Goal: Task Accomplishment & Management: Manage account settings

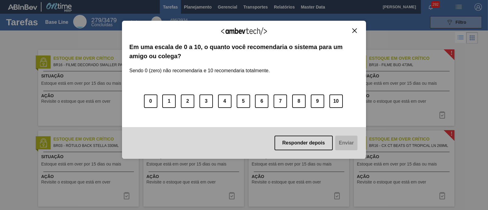
click at [354, 28] on img "Close" at bounding box center [354, 30] width 5 height 5
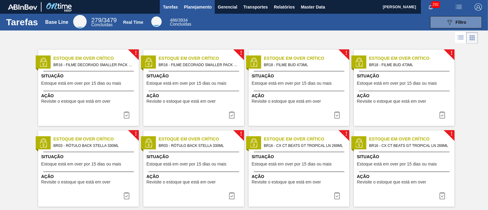
click at [182, 5] on button "Planejamento" at bounding box center [198, 7] width 34 height 14
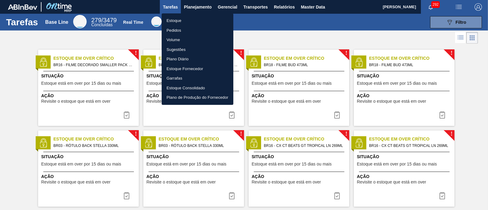
click at [315, 9] on div at bounding box center [244, 105] width 488 height 210
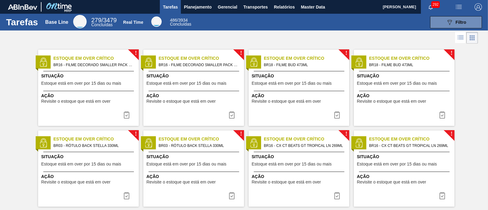
click at [308, 0] on body "Tarefas Planejamento Gerencial Transportes Relatórios Master Data [PERSON_NAME]…" at bounding box center [244, 0] width 488 height 0
click at [302, 8] on span "Master Data" at bounding box center [313, 6] width 24 height 7
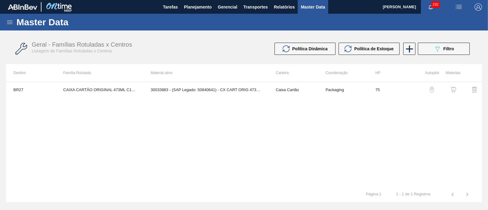
click at [9, 23] on icon at bounding box center [9, 22] width 7 height 7
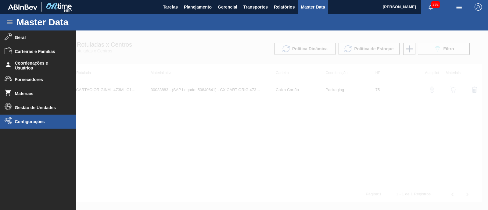
click at [42, 120] on span "Configurações" at bounding box center [40, 121] width 50 height 5
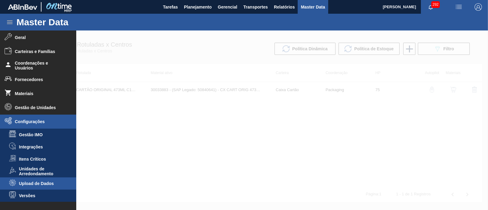
click at [44, 168] on span "Upload de Dados" at bounding box center [42, 183] width 47 height 5
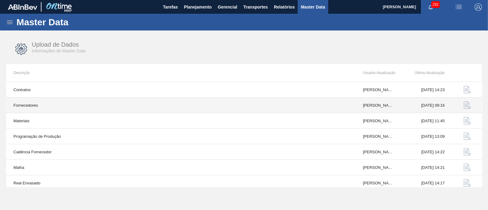
scroll to position [65, 0]
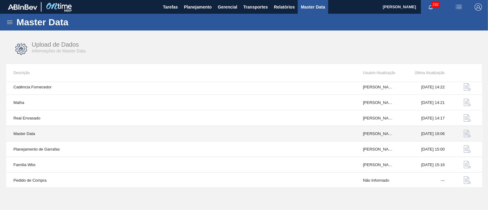
click at [390, 133] on img "button" at bounding box center [467, 133] width 7 height 7
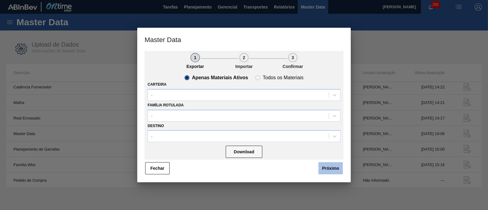
click at [333, 166] on button "Próximo" at bounding box center [331, 168] width 24 height 12
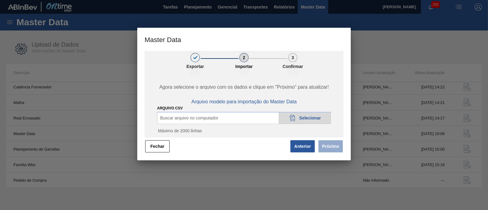
click at [194, 117] on span "Buscar arquivo no computador" at bounding box center [189, 118] width 58 height 5
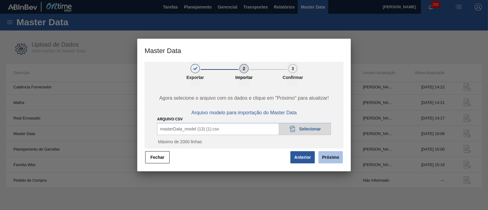
click at [336, 160] on button "Próximo" at bounding box center [331, 157] width 24 height 12
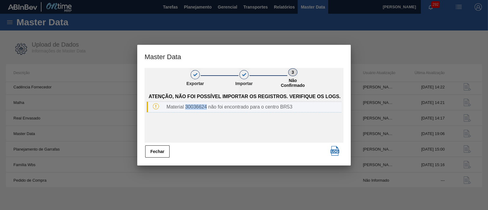
drag, startPoint x: 185, startPoint y: 107, endPoint x: 206, endPoint y: 108, distance: 21.7
click at [206, 108] on div "Material 30036624 não foi encontrado para o centro BR53" at bounding box center [252, 106] width 177 height 5
copy div "30036624"
click at [157, 155] on button "Fechar" at bounding box center [157, 152] width 24 height 12
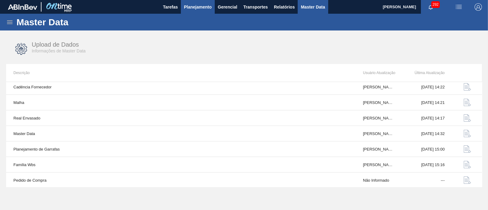
click at [194, 8] on span "Planejamento" at bounding box center [198, 6] width 28 height 7
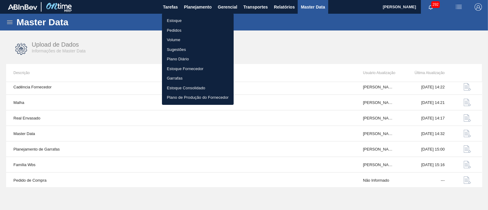
click at [181, 18] on li "Estoque" at bounding box center [198, 21] width 72 height 10
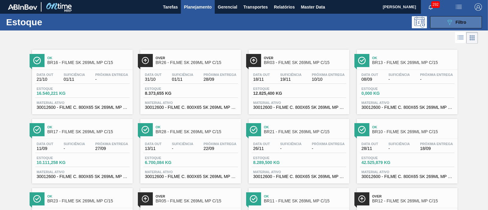
click at [390, 23] on button "089F7B8B-B2A5-4AFE-B5C0-19BA573D28AC Filtro" at bounding box center [456, 22] width 52 height 12
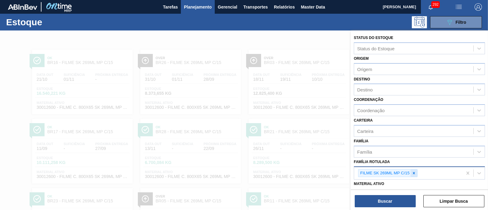
click at [390, 168] on icon at bounding box center [414, 173] width 4 height 4
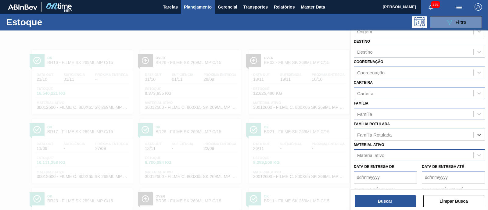
click at [386, 153] on div "Material ativo" at bounding box center [413, 155] width 119 height 9
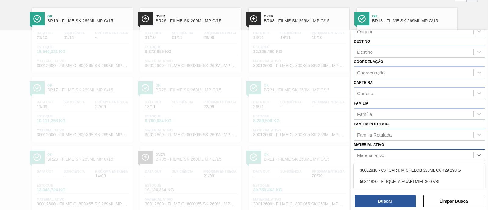
scroll to position [46, 0]
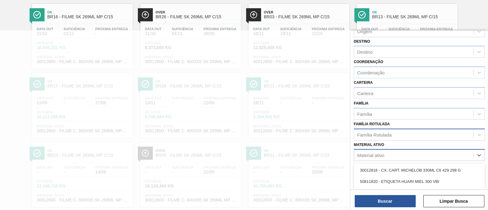
paste ativo "30036624"
type ativo "30036624"
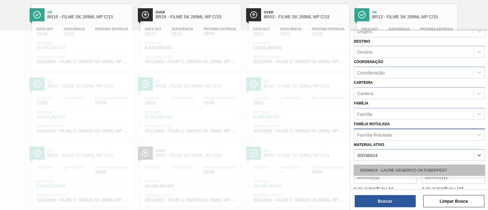
click at [390, 168] on div "30036624 - LACRE GENERICO OKTOBERFEST" at bounding box center [419, 170] width 131 height 11
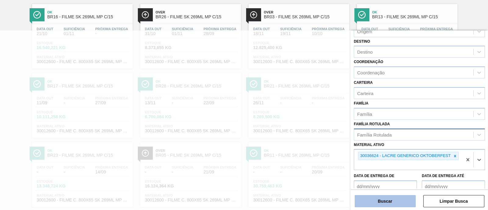
click at [390, 168] on button "Buscar" at bounding box center [385, 201] width 61 height 12
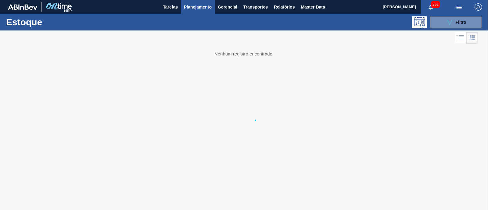
scroll to position [0, 0]
click at [313, 4] on span "Master Data" at bounding box center [313, 6] width 24 height 7
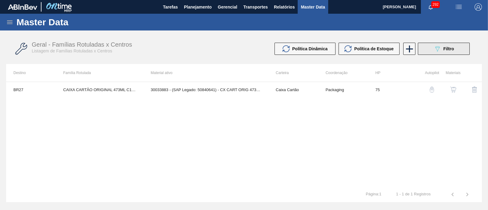
click at [390, 48] on button "089F7B8B-B2A5-4AFE-B5C0-19BA573D28AC Filtro" at bounding box center [444, 49] width 52 height 12
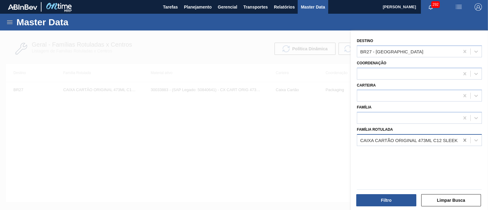
click at [390, 138] on icon at bounding box center [465, 140] width 6 height 6
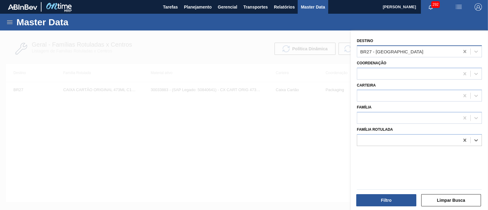
click at [390, 49] on icon at bounding box center [465, 52] width 6 height 6
click at [186, 131] on div at bounding box center [244, 136] width 488 height 210
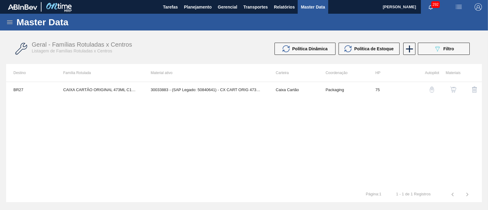
click at [9, 22] on icon at bounding box center [9, 22] width 7 height 7
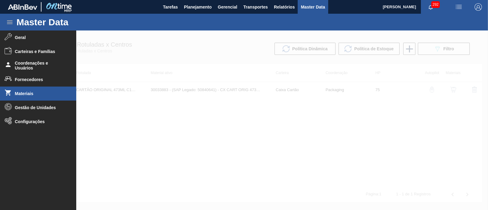
click at [43, 91] on li "Materiais" at bounding box center [38, 94] width 76 height 14
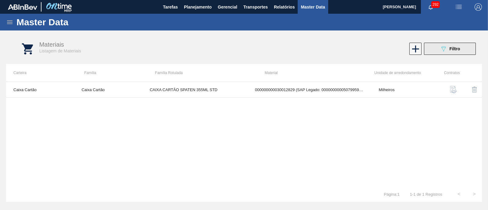
click at [390, 49] on button "089F7B8B-B2A5-4AFE-B5C0-19BA573D28AC Filtro" at bounding box center [450, 49] width 52 height 12
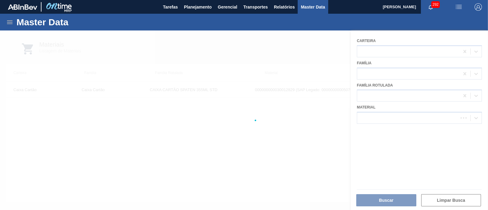
click at [387, 118] on div at bounding box center [244, 121] width 488 height 180
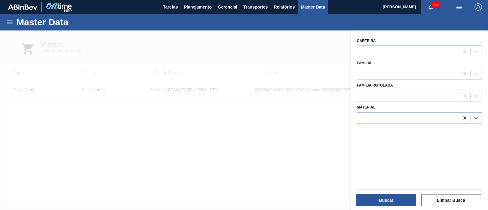
click at [390, 118] on icon at bounding box center [465, 118] width 3 height 3
click at [390, 114] on div at bounding box center [408, 118] width 102 height 9
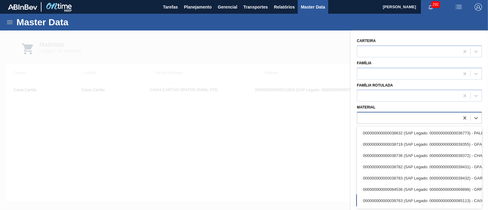
paste input "30036624"
type input "30036624"
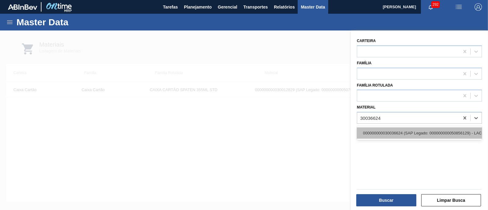
click at [390, 132] on div "000000000030036624 (SAP Legado: 000000000050856129) - LACRE GENERICO OKTOBERFEST" at bounding box center [419, 133] width 125 height 11
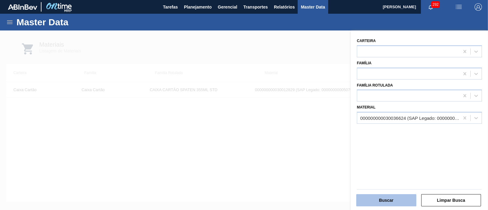
click at [390, 168] on button "Buscar" at bounding box center [386, 200] width 60 height 12
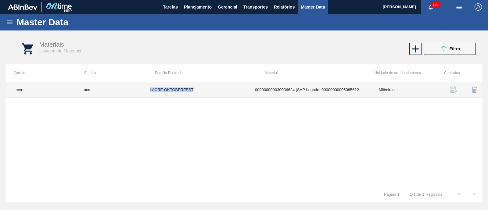
drag, startPoint x: 145, startPoint y: 90, endPoint x: 198, endPoint y: 96, distance: 53.4
click at [198, 96] on td "LACRE OKTOBERFEST" at bounding box center [194, 90] width 105 height 16
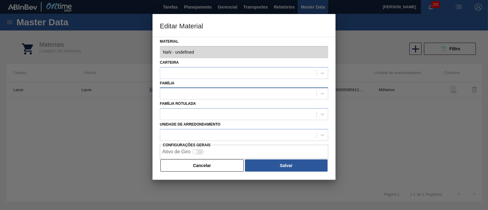
type input "30036624 - 000000000030036624 (SAP Legado: 000000000050856129) - LACRE GENERICO…"
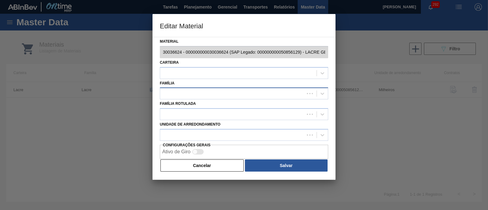
copy td "LACRE OKTOBERFEST"
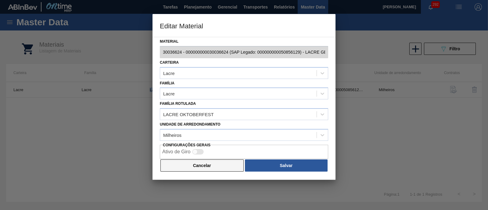
click at [219, 167] on button "Cancelar" at bounding box center [202, 166] width 83 height 12
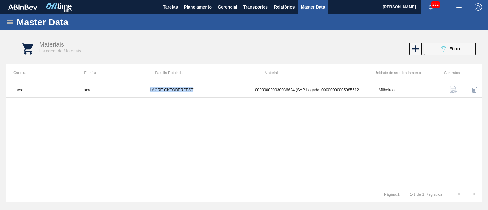
click at [9, 20] on icon at bounding box center [9, 22] width 7 height 7
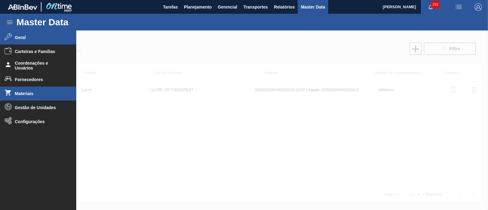
click at [36, 42] on li "Geral" at bounding box center [38, 38] width 76 height 14
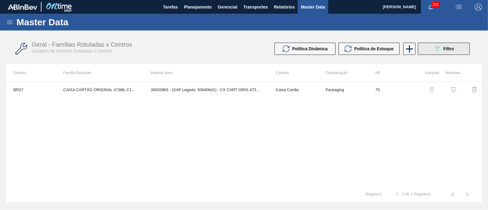
click at [390, 49] on span "Filtro" at bounding box center [449, 48] width 11 height 5
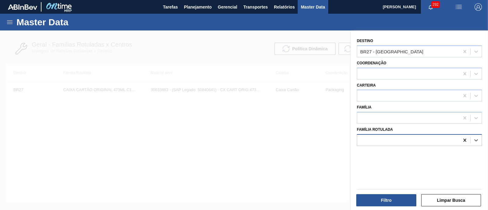
click at [390, 141] on icon at bounding box center [465, 140] width 6 height 6
click at [390, 50] on icon at bounding box center [465, 52] width 6 height 6
click at [390, 141] on div at bounding box center [408, 140] width 102 height 9
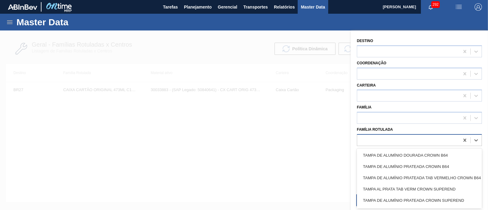
paste Rotulada "LACRE OKTOBERFEST"
type Rotulada "LACRE OKTOBERFEST"
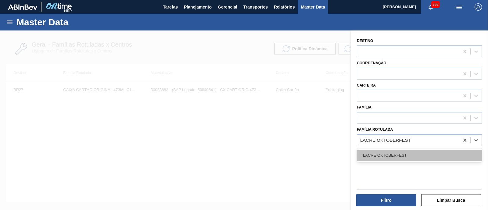
click at [390, 153] on div "LACRE OKTOBERFEST" at bounding box center [419, 155] width 125 height 11
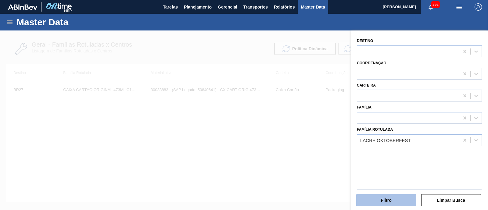
click at [390, 168] on button "Filtro" at bounding box center [386, 200] width 60 height 12
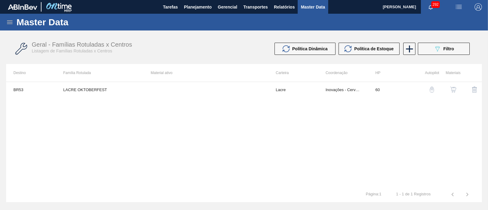
click at [390, 90] on div "button" at bounding box center [453, 90] width 7 height 6
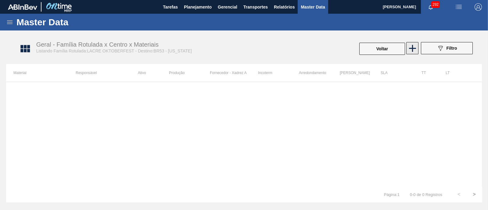
click at [390, 47] on icon at bounding box center [413, 48] width 12 height 12
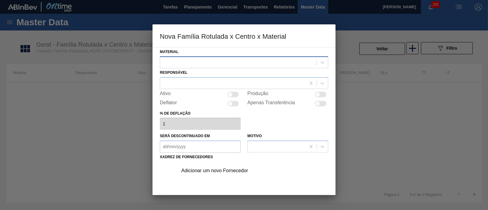
click at [206, 62] on div at bounding box center [238, 62] width 157 height 9
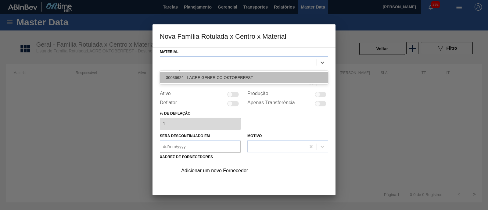
click at [208, 74] on div "30036624 - LACRE GENERICO OKTOBERFEST" at bounding box center [244, 77] width 168 height 11
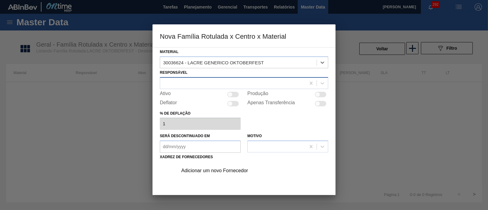
click at [205, 79] on div at bounding box center [233, 83] width 146 height 9
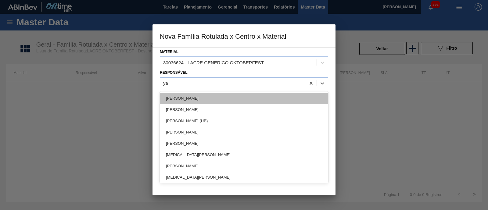
type input "yas"
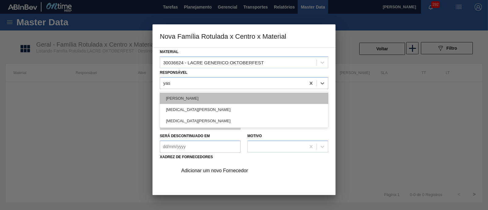
click at [228, 98] on div "[PERSON_NAME]" at bounding box center [244, 98] width 168 height 11
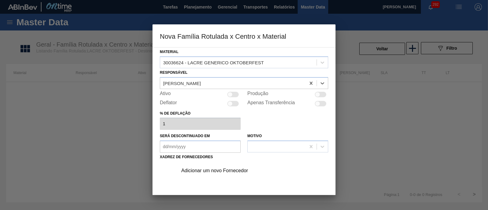
click at [236, 94] on div at bounding box center [233, 94] width 12 height 5
checkbox input "true"
click at [199, 168] on div "Adicionar um novo Fornecedor" at bounding box center [241, 170] width 120 height 5
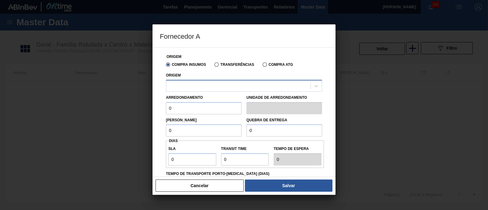
click at [205, 85] on div at bounding box center [238, 85] width 144 height 9
click at [199, 86] on div at bounding box center [238, 85] width 144 height 9
click at [206, 168] on button "Cancelar" at bounding box center [200, 186] width 88 height 12
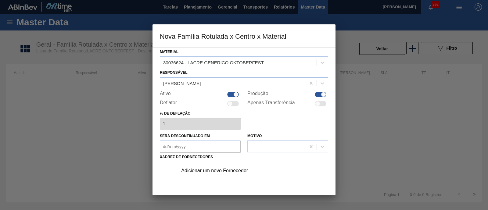
scroll to position [64, 0]
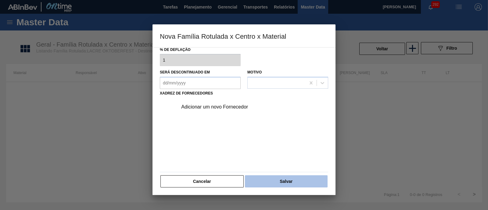
click at [275, 168] on button "Salvar" at bounding box center [286, 181] width 83 height 12
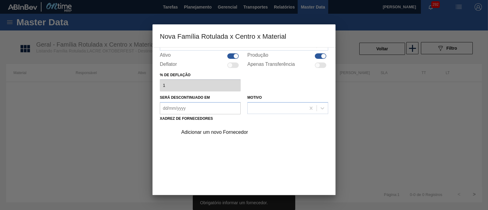
scroll to position [0, 0]
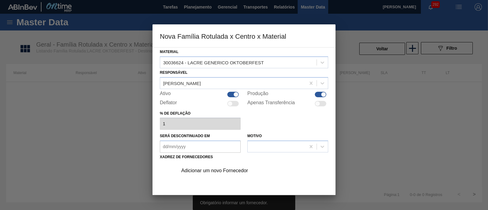
click at [192, 168] on div "Adicionar um novo Fornecedor" at bounding box center [241, 170] width 120 height 5
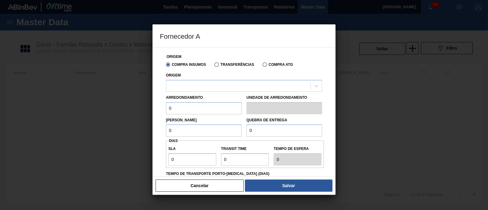
click at [232, 63] on label "Transferências" at bounding box center [235, 65] width 40 height 4
click at [214, 66] on input "Transferências" at bounding box center [214, 66] width 0 height 0
click at [212, 82] on div at bounding box center [238, 85] width 144 height 9
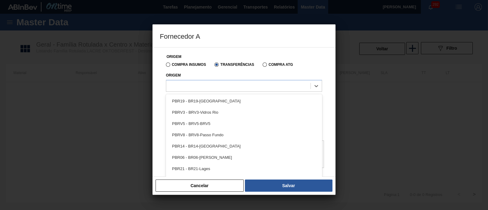
click at [182, 62] on div "Compra Insumos" at bounding box center [185, 64] width 42 height 5
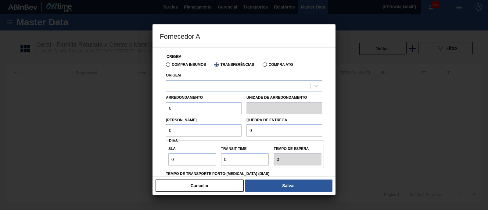
click at [189, 81] on div at bounding box center [244, 86] width 156 height 12
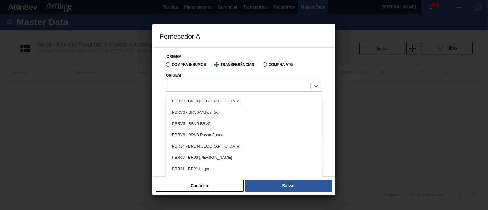
click at [183, 62] on div "Compra Insumos" at bounding box center [185, 64] width 42 height 5
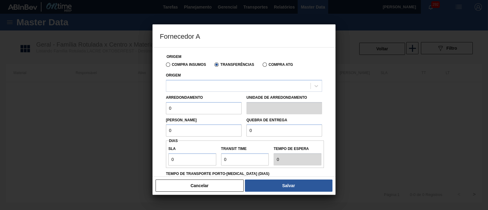
click at [183, 63] on label "Compra Insumos" at bounding box center [186, 65] width 40 height 4
click at [165, 66] on input "Compra Insumos" at bounding box center [165, 66] width 0 height 0
click at [183, 85] on div at bounding box center [238, 85] width 144 height 9
click at [189, 78] on div "Origem" at bounding box center [244, 81] width 156 height 21
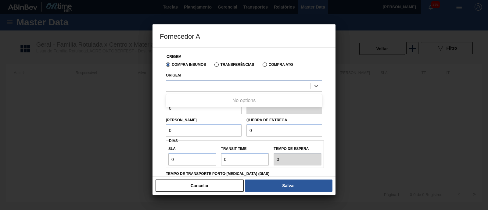
click at [189, 84] on div at bounding box center [238, 85] width 144 height 9
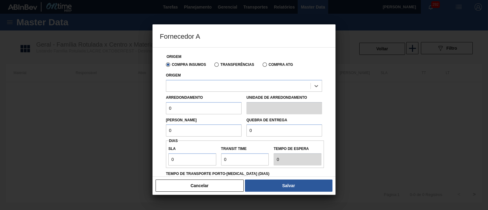
click at [231, 63] on label "Transferências" at bounding box center [235, 65] width 40 height 4
click at [214, 66] on input "Transferências" at bounding box center [214, 66] width 0 height 0
click at [224, 65] on label "Transferências" at bounding box center [235, 65] width 40 height 4
click at [214, 66] on input "Transferências" at bounding box center [214, 66] width 0 height 0
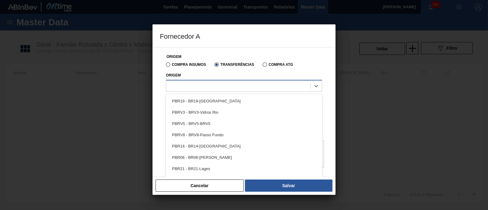
click at [201, 86] on div at bounding box center [238, 85] width 144 height 9
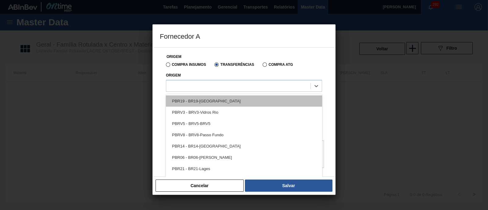
click at [203, 98] on div "PBR19 - BR19-[GEOGRAPHIC_DATA]" at bounding box center [244, 101] width 156 height 11
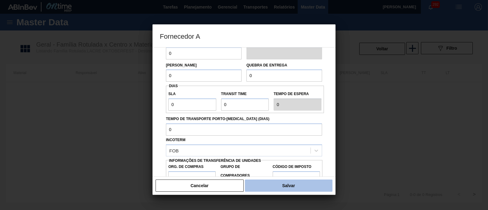
scroll to position [80, 0]
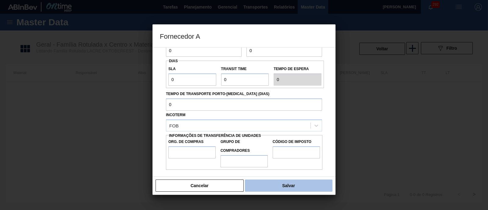
click at [294, 168] on button "Salvar" at bounding box center [289, 186] width 88 height 12
type input "Milheiros"
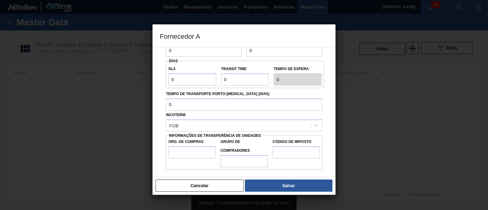
drag, startPoint x: 327, startPoint y: 37, endPoint x: 323, endPoint y: 42, distance: 6.1
click at [327, 37] on h3 "Fornecedor A" at bounding box center [244, 35] width 183 height 23
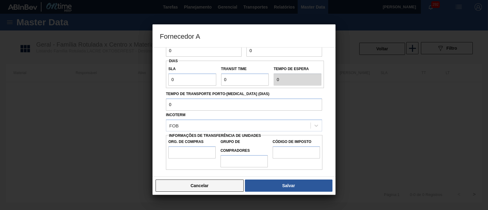
click at [207, 168] on button "Cancelar" at bounding box center [200, 186] width 88 height 12
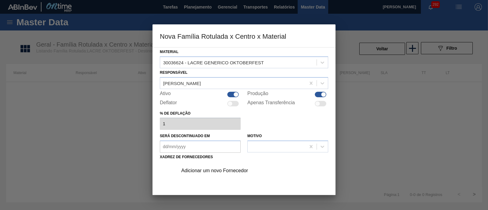
click at [205, 168] on div "Adicionar um novo Fornecedor" at bounding box center [241, 170] width 120 height 5
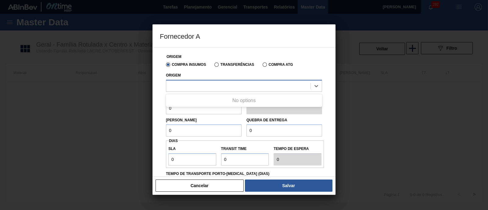
click at [207, 85] on div at bounding box center [238, 85] width 144 height 9
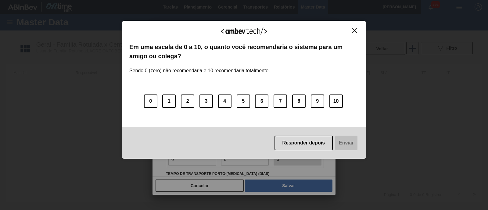
click at [354, 31] on img "Close" at bounding box center [354, 30] width 5 height 5
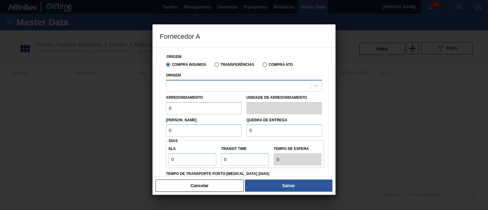
click at [227, 83] on div at bounding box center [238, 85] width 144 height 9
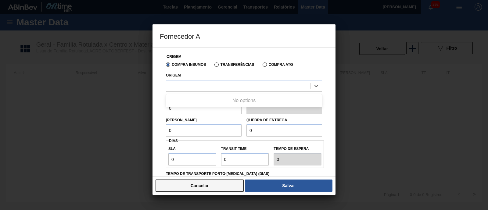
click at [199, 168] on button "Cancelar" at bounding box center [200, 186] width 88 height 12
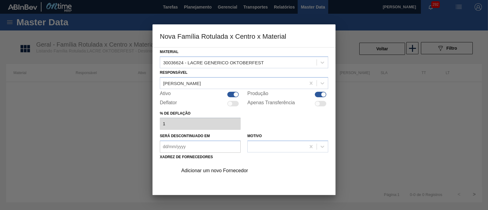
scroll to position [64, 0]
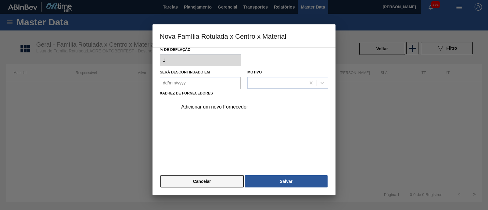
click at [217, 168] on button "Cancelar" at bounding box center [202, 181] width 83 height 12
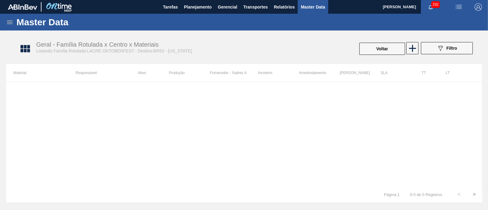
click at [9, 19] on icon at bounding box center [9, 22] width 7 height 7
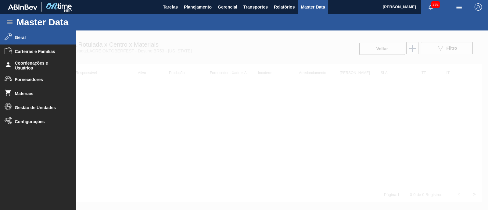
click at [29, 38] on span "Geral" at bounding box center [40, 37] width 50 height 5
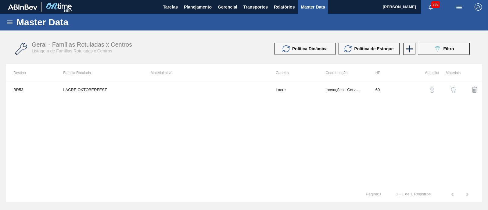
click at [390, 88] on img "button" at bounding box center [453, 90] width 6 height 6
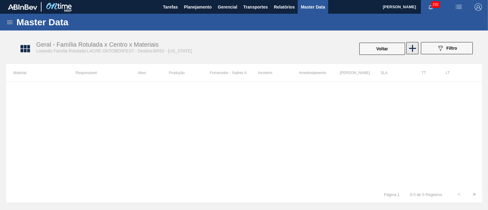
click at [390, 49] on icon at bounding box center [412, 48] width 7 height 7
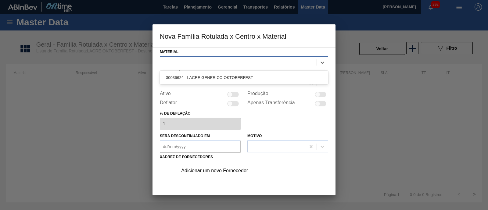
click at [225, 61] on div at bounding box center [238, 62] width 157 height 9
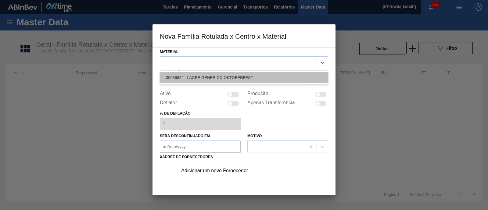
click at [213, 73] on div "30036624 - LACRE GENERICO OKTOBERFEST" at bounding box center [244, 77] width 168 height 11
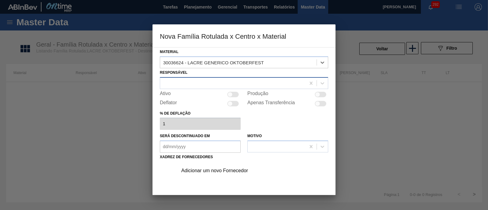
click at [202, 85] on div at bounding box center [233, 83] width 146 height 9
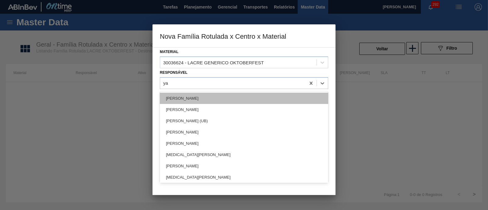
type input "yas"
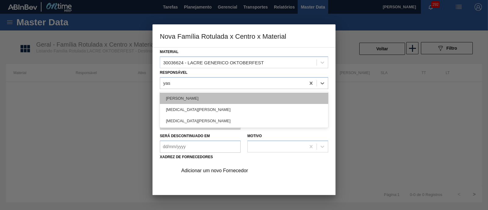
click at [237, 96] on div "[PERSON_NAME]" at bounding box center [244, 98] width 168 height 11
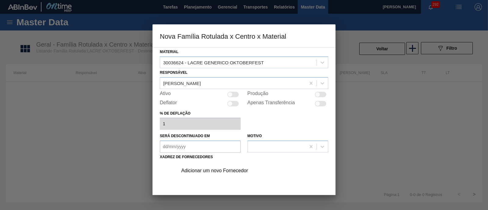
click at [232, 96] on div at bounding box center [233, 94] width 12 height 5
checkbox input "true"
click at [213, 168] on div "Adicionar um novo Fornecedor" at bounding box center [241, 170] width 120 height 5
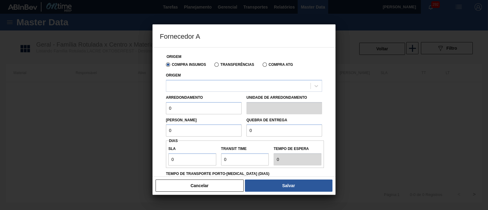
click at [231, 66] on label "Transferências" at bounding box center [235, 65] width 40 height 4
click at [214, 66] on input "Transferências" at bounding box center [214, 66] width 0 height 0
click at [221, 81] on div at bounding box center [238, 85] width 144 height 9
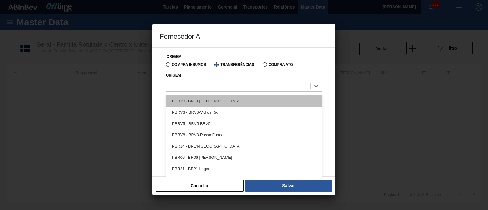
click at [193, 100] on div "PBR19 - BR19-[GEOGRAPHIC_DATA]" at bounding box center [244, 101] width 156 height 11
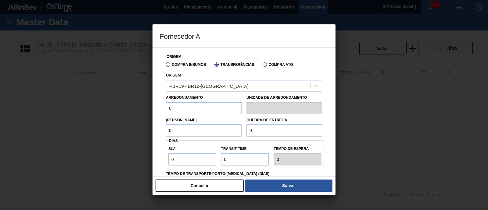
drag, startPoint x: 179, startPoint y: 107, endPoint x: 115, endPoint y: 115, distance: 64.2
click at [115, 115] on div "Fornecedor A Origem Compra Insumos Transferências Compra ATG Origem PBR19 - BR1…" at bounding box center [244, 105] width 488 height 210
type input "50"
drag, startPoint x: 164, startPoint y: 133, endPoint x: 161, endPoint y: 133, distance: 3.4
click at [161, 133] on div "Origem Compra Insumos Transferências Compra ATG Origem PBR19 - BR19-Nova Rio Ar…" at bounding box center [244, 149] width 168 height 202
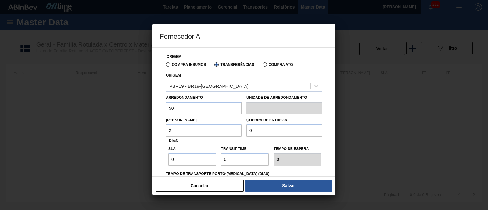
type input "2"
drag, startPoint x: 274, startPoint y: 131, endPoint x: 249, endPoint y: 130, distance: 25.0
click at [249, 130] on input "0" at bounding box center [285, 130] width 76 height 12
type input "2"
drag, startPoint x: 189, startPoint y: 161, endPoint x: 159, endPoint y: 162, distance: 29.3
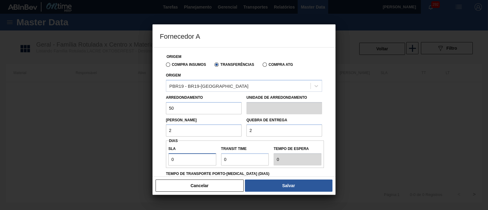
click at [159, 162] on div "Origem Compra Insumos Transferências Compra ATG Origem PBR19 - BR19-Nova Rio Ar…" at bounding box center [244, 112] width 183 height 130
type input "3"
drag, startPoint x: 243, startPoint y: 155, endPoint x: 220, endPoint y: 157, distance: 22.4
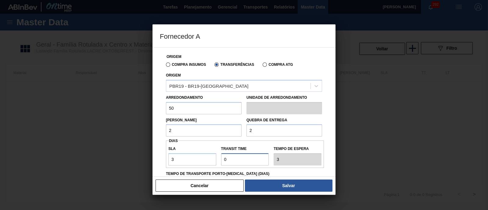
click at [220, 157] on div "Transit Time" at bounding box center [245, 155] width 53 height 21
drag, startPoint x: 193, startPoint y: 126, endPoint x: 153, endPoint y: 131, distance: 41.2
click at [153, 131] on div "Origem Compra Insumos Transferências Compra ATG Origem PBR19 - BR19-[GEOGRAPHIC…" at bounding box center [244, 112] width 183 height 130
type input "1"
drag, startPoint x: 273, startPoint y: 132, endPoint x: 240, endPoint y: 131, distance: 33.6
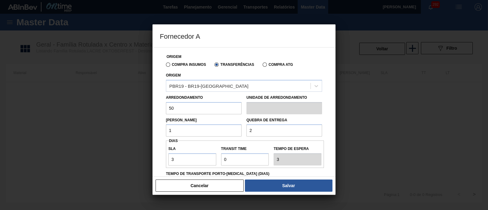
click at [240, 131] on div "Lote Mínimo 1 Quebra de entrega 2" at bounding box center [244, 125] width 161 height 23
type input "1"
drag, startPoint x: 176, startPoint y: 159, endPoint x: 162, endPoint y: 161, distance: 14.4
click at [162, 161] on div "Origem Compra Insumos Transferências Compra ATG Origem PBR19 - BR19-[GEOGRAPHIC…" at bounding box center [244, 149] width 168 height 202
type input "1"
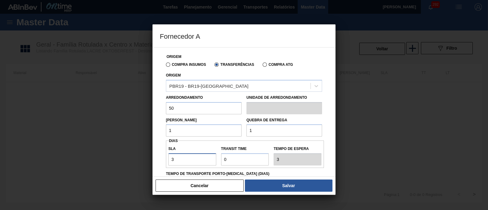
type input "1"
drag, startPoint x: 233, startPoint y: 157, endPoint x: 219, endPoint y: 158, distance: 14.0
click at [219, 158] on div "Transit Time" at bounding box center [245, 155] width 53 height 21
type input "1"
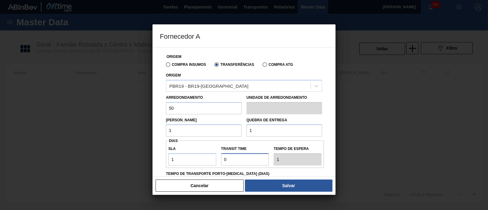
type input "2"
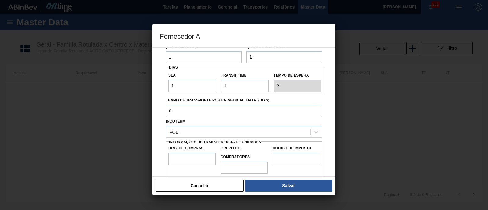
scroll to position [80, 0]
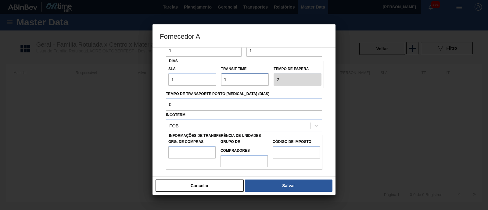
type input "1"
click at [196, 153] on input "Org. de Compras" at bounding box center [191, 152] width 47 height 12
type input "BR00"
click at [246, 159] on input "Grupo de Compradores" at bounding box center [244, 161] width 47 height 12
type input "A01"
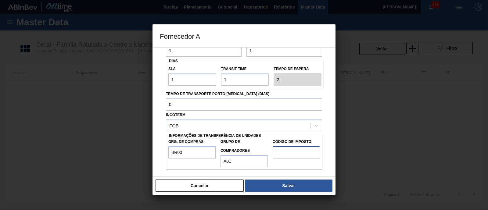
click at [286, 153] on input "Código de Imposto" at bounding box center [296, 152] width 47 height 12
type input "I1"
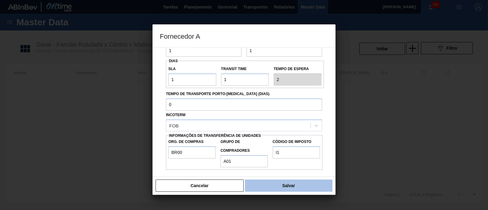
click at [263, 168] on button "Salvar" at bounding box center [289, 186] width 88 height 12
type input "Milheiros"
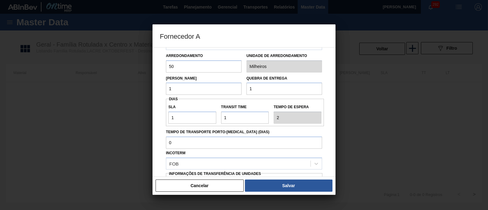
scroll to position [4, 0]
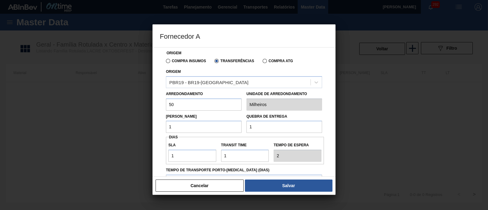
drag, startPoint x: 180, startPoint y: 106, endPoint x: 141, endPoint y: 106, distance: 39.1
click at [141, 106] on div "Fornecedor A Origem Compra Insumos Transferências Compra ATG Origem PBR19 - BR1…" at bounding box center [244, 105] width 488 height 210
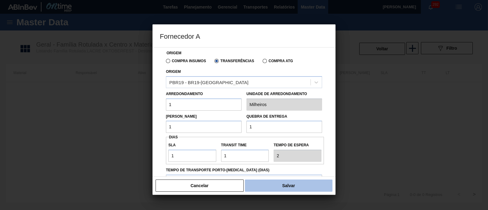
type input "1"
click at [316, 168] on button "Salvar" at bounding box center [289, 186] width 88 height 12
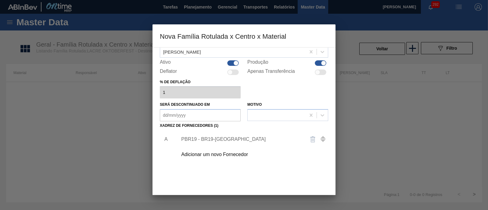
scroll to position [64, 0]
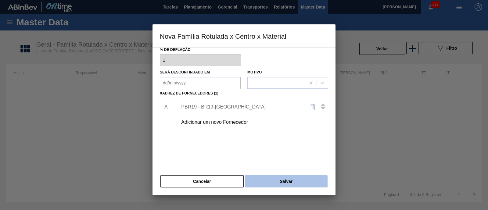
click at [279, 168] on button "Salvar" at bounding box center [286, 181] width 83 height 12
